Goal: Find contact information: Find contact information

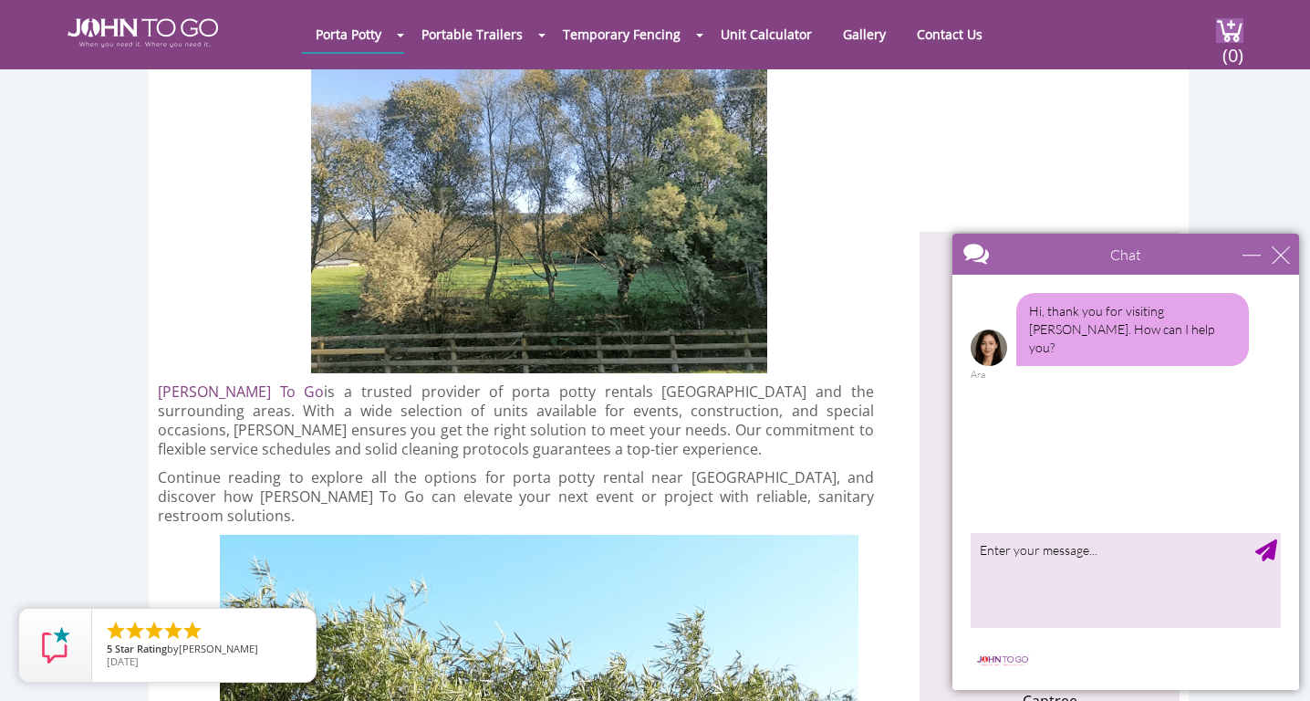
scroll to position [459, 0]
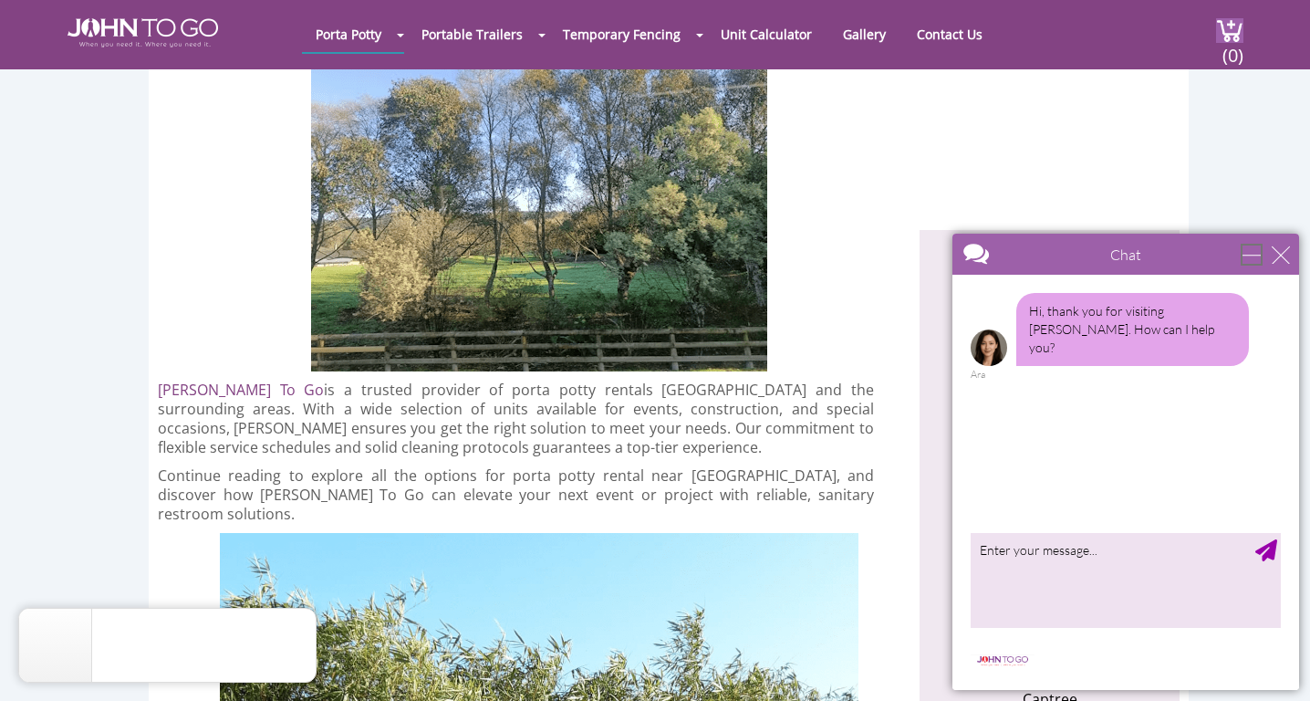
click at [1253, 259] on div "minimize" at bounding box center [1252, 254] width 18 height 18
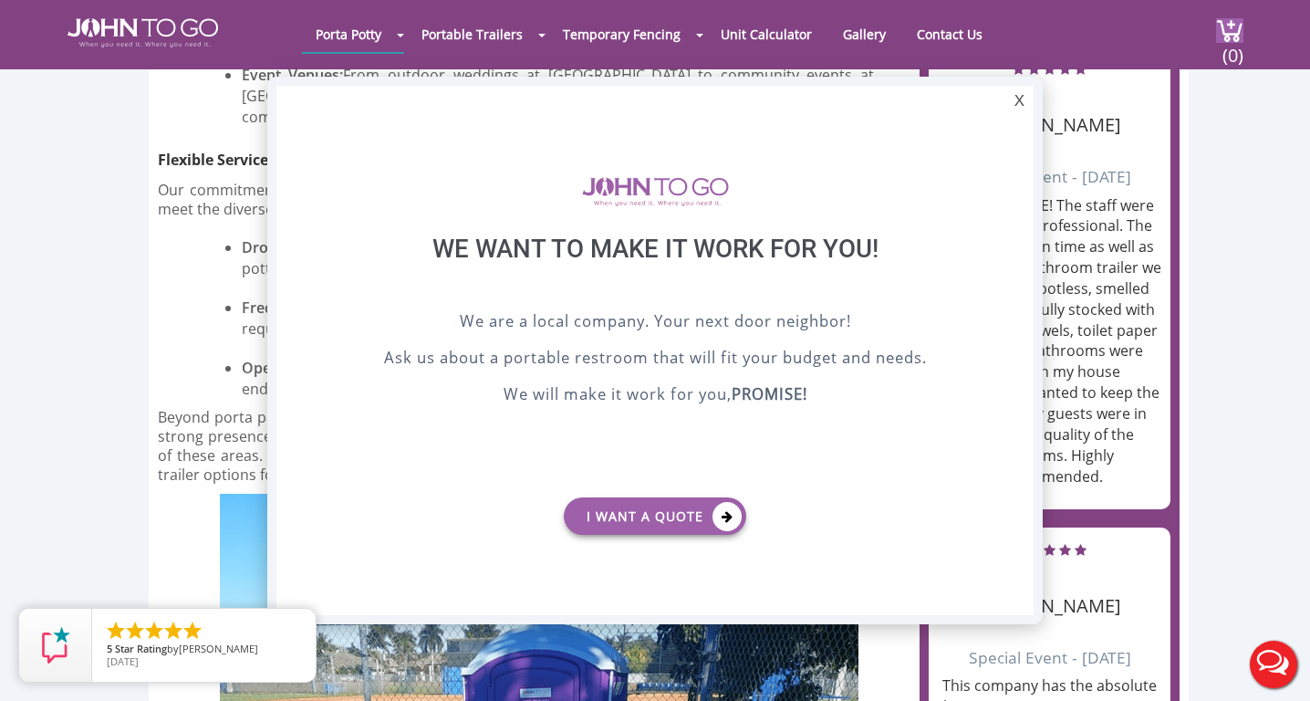
scroll to position [0, 0]
click at [1017, 102] on div "X" at bounding box center [1020, 101] width 28 height 31
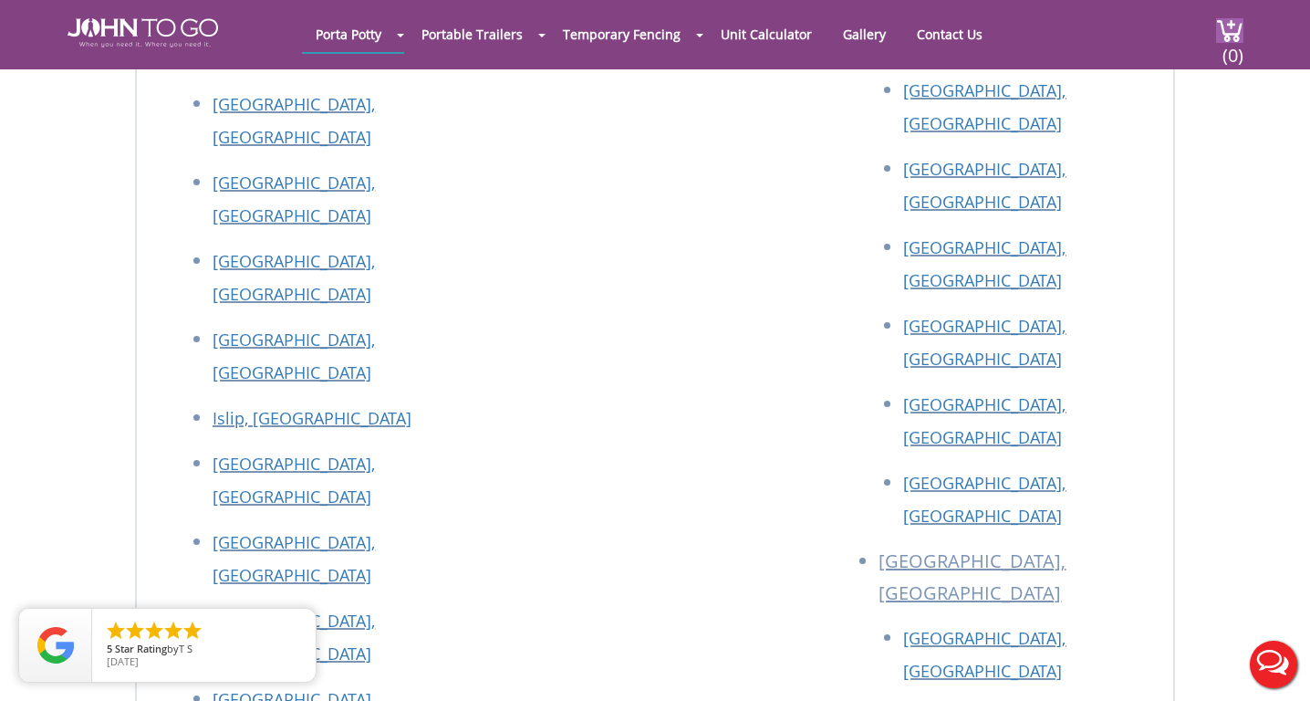
scroll to position [8503, 0]
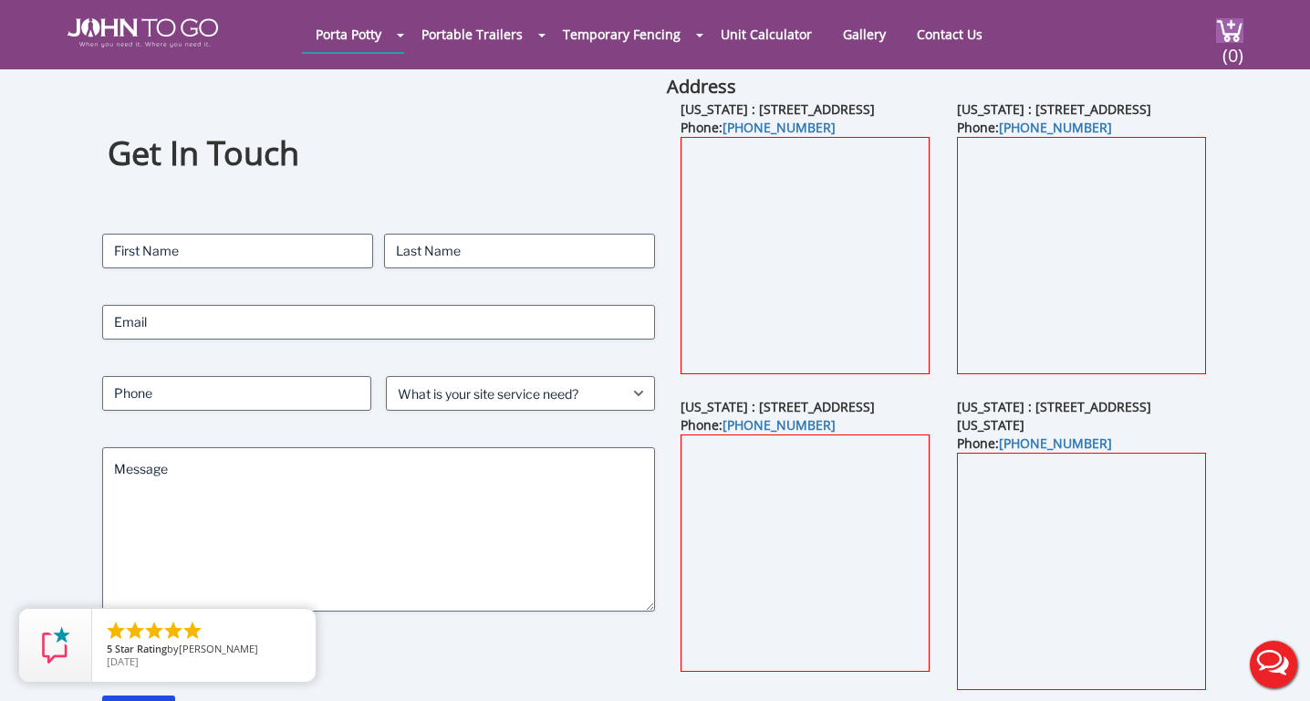
scroll to position [56, 0]
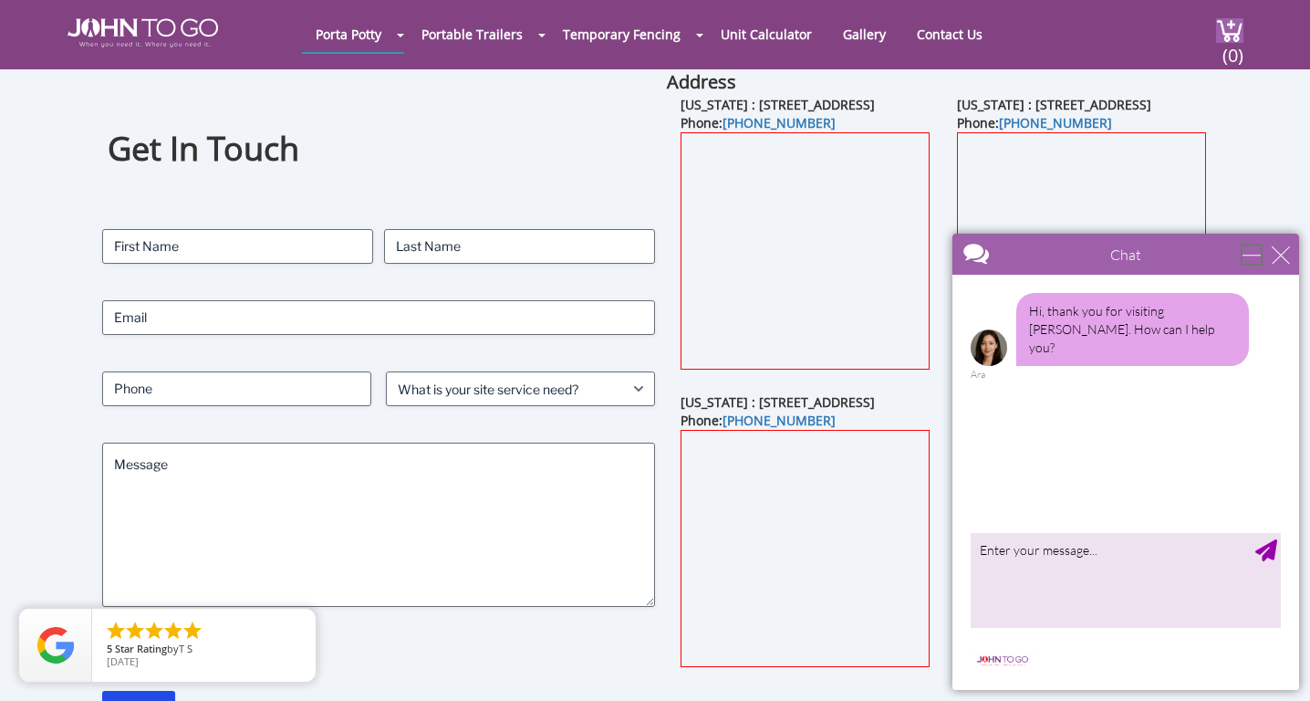
click at [1248, 251] on div "minimize" at bounding box center [1252, 254] width 18 height 18
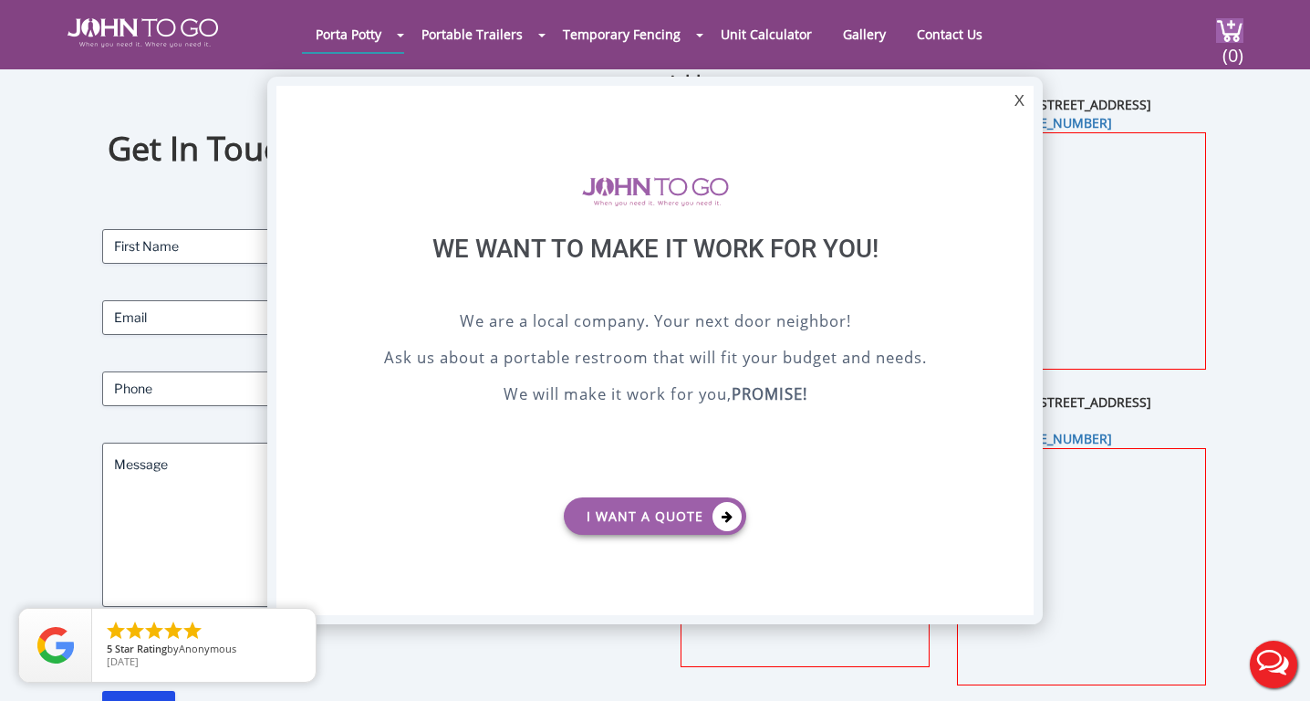
scroll to position [0, 0]
click at [1010, 96] on div "X" at bounding box center [1020, 101] width 28 height 31
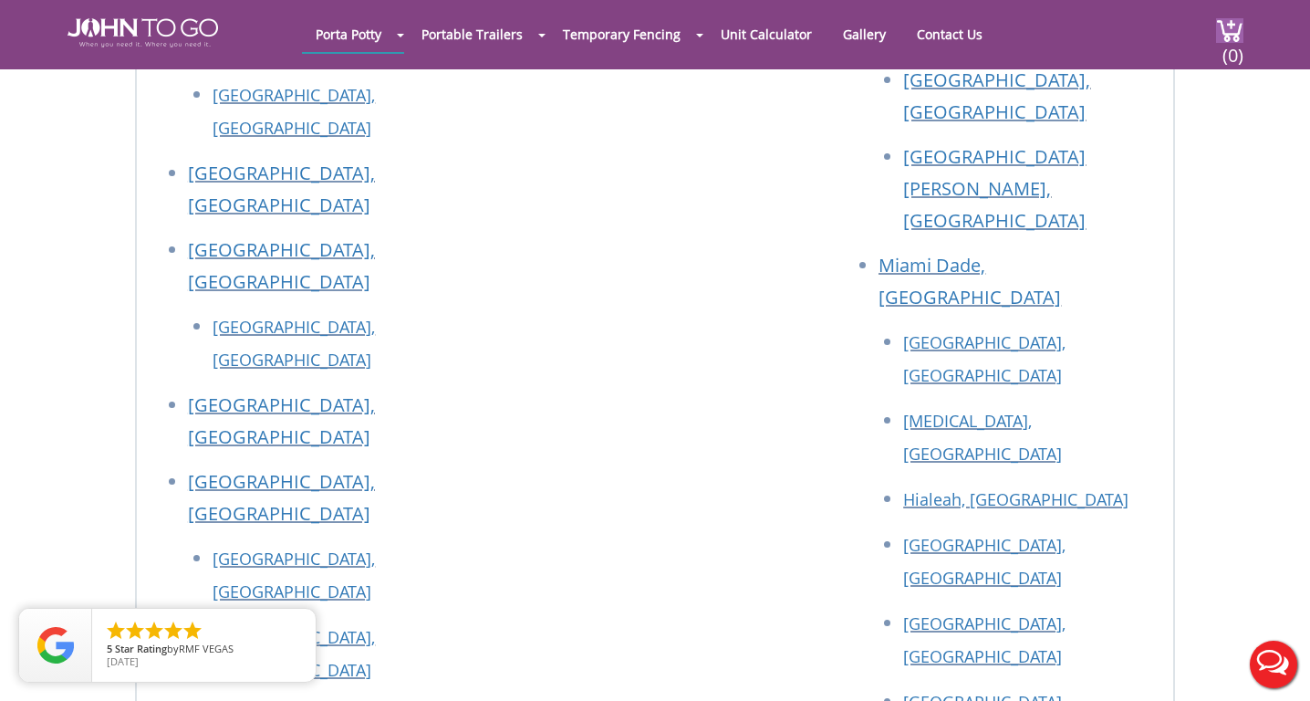
scroll to position [2577, 0]
